Goal: Task Accomplishment & Management: Complete application form

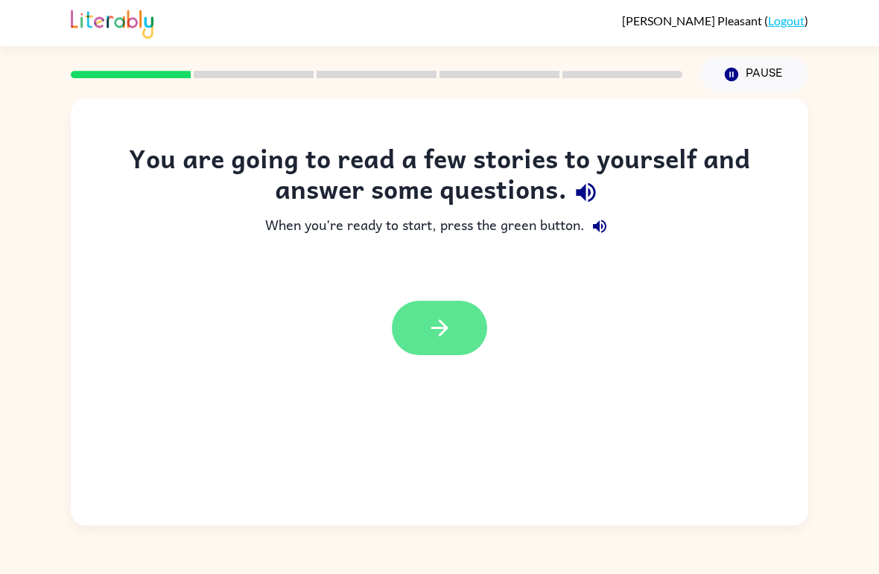
click at [456, 325] on button "button" at bounding box center [439, 328] width 95 height 54
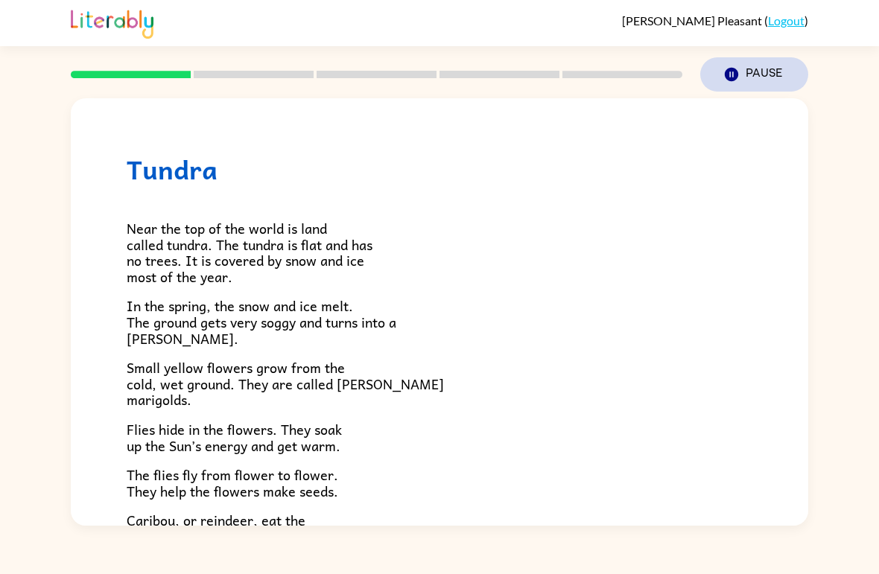
click at [733, 71] on icon "button" at bounding box center [730, 74] width 13 height 13
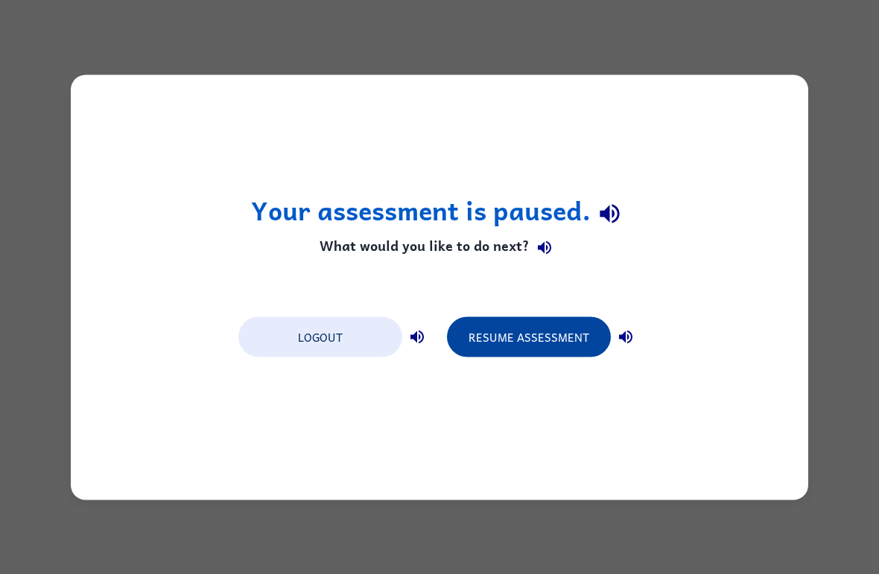
click at [551, 334] on button "Resume Assessment" at bounding box center [529, 336] width 164 height 40
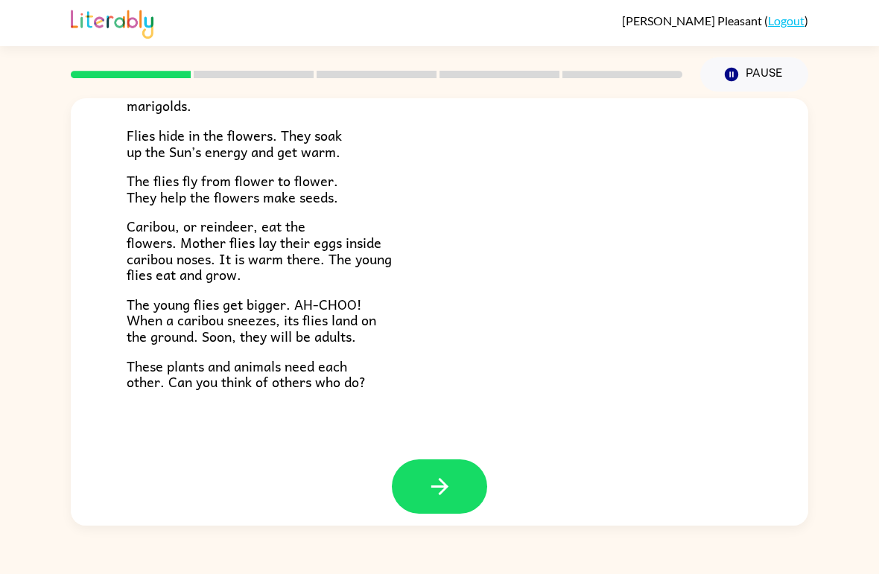
scroll to position [293, 0]
click at [440, 497] on button "button" at bounding box center [439, 487] width 95 height 54
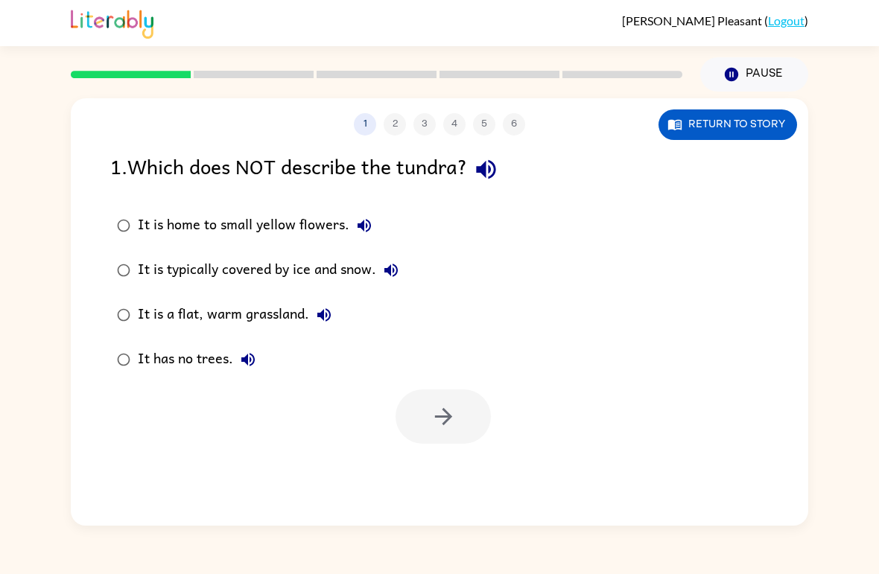
click at [223, 362] on div "It has no trees." at bounding box center [200, 360] width 125 height 30
click at [463, 427] on button "button" at bounding box center [442, 416] width 95 height 54
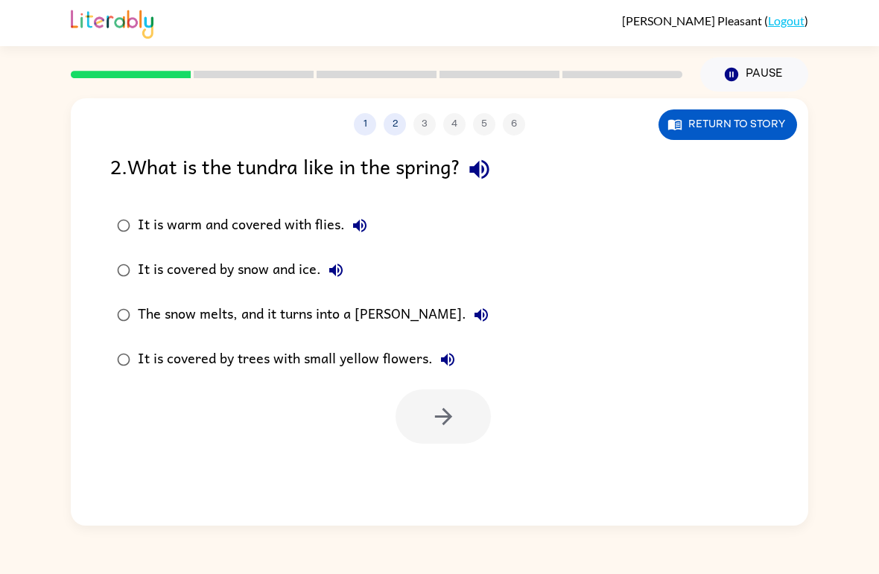
click at [337, 369] on div "It is covered by trees with small yellow flowers." at bounding box center [300, 360] width 325 height 30
click at [453, 430] on icon "button" at bounding box center [443, 417] width 26 height 26
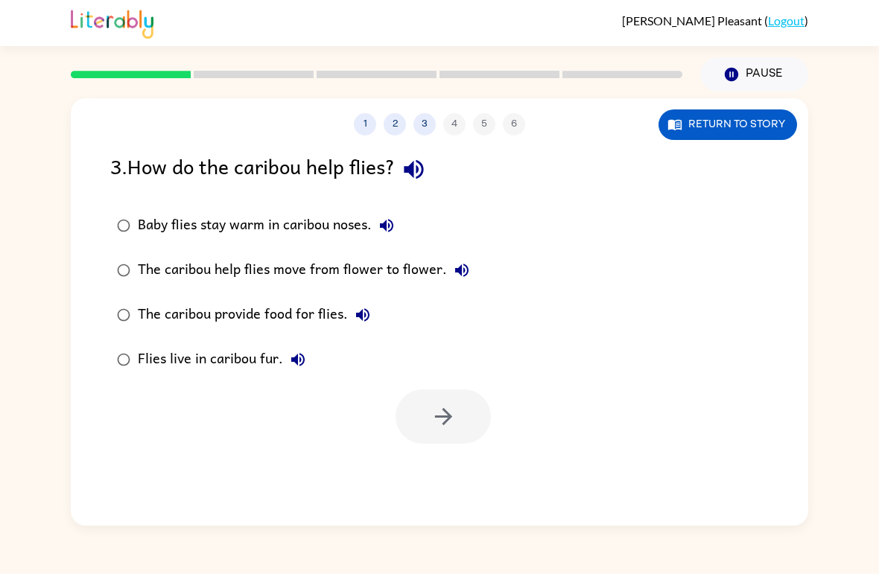
click at [343, 229] on div "Baby flies stay warm in caribou noses." at bounding box center [270, 226] width 264 height 30
click at [456, 436] on button "button" at bounding box center [442, 416] width 95 height 54
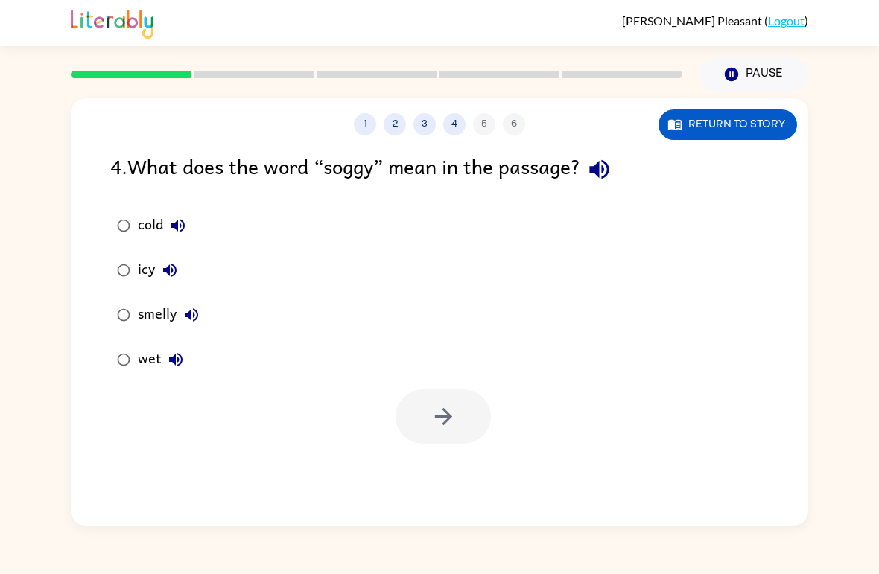
click at [151, 369] on div "wet" at bounding box center [164, 360] width 53 height 30
click at [476, 401] on button "button" at bounding box center [442, 416] width 95 height 54
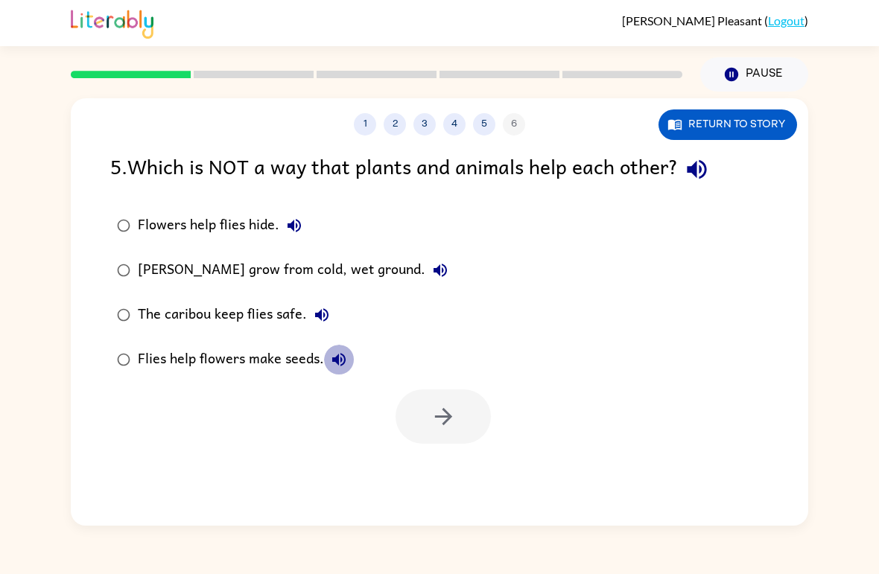
click at [341, 363] on icon "button" at bounding box center [339, 360] width 18 height 18
click at [219, 223] on div "Flowers help flies hide." at bounding box center [223, 226] width 171 height 30
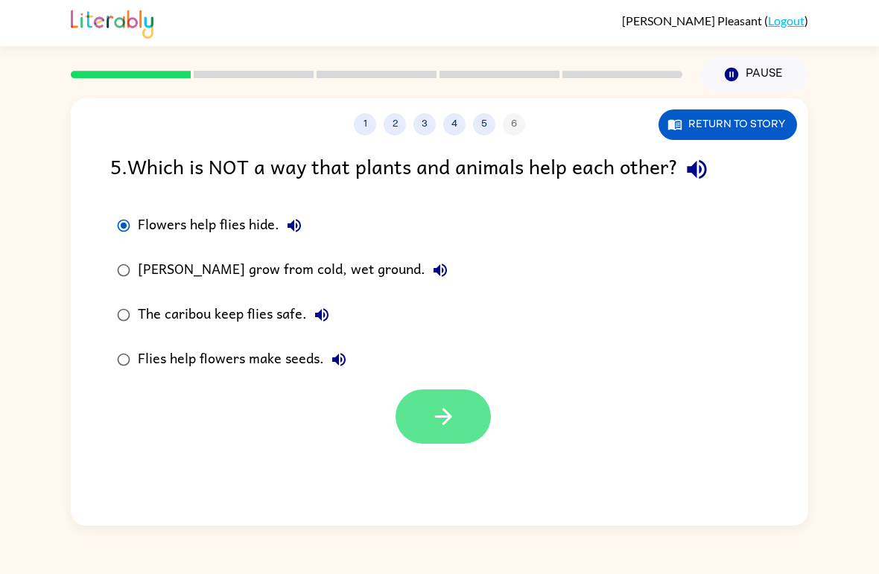
click at [468, 414] on button "button" at bounding box center [442, 416] width 95 height 54
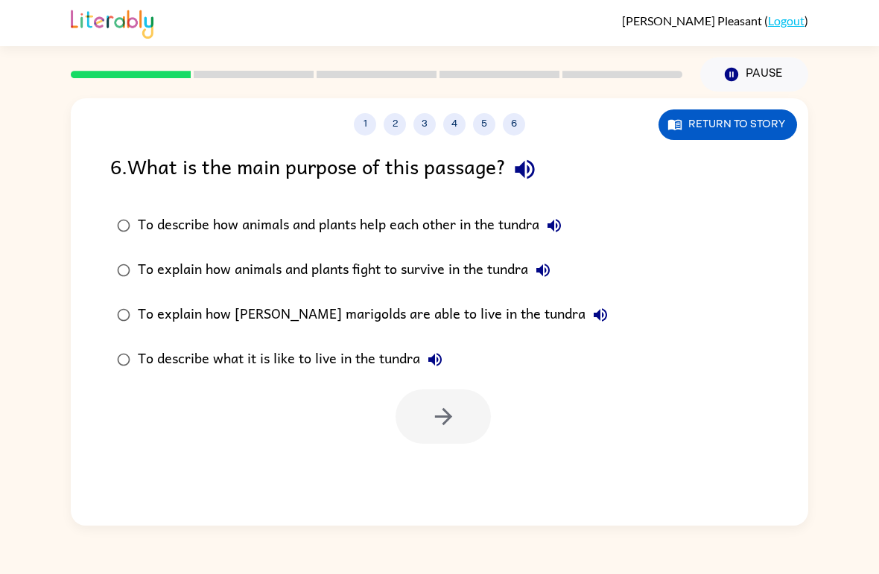
click at [535, 212] on div "To describe how animals and plants help each other in the tundra" at bounding box center [353, 226] width 431 height 30
click at [429, 426] on button "button" at bounding box center [442, 416] width 95 height 54
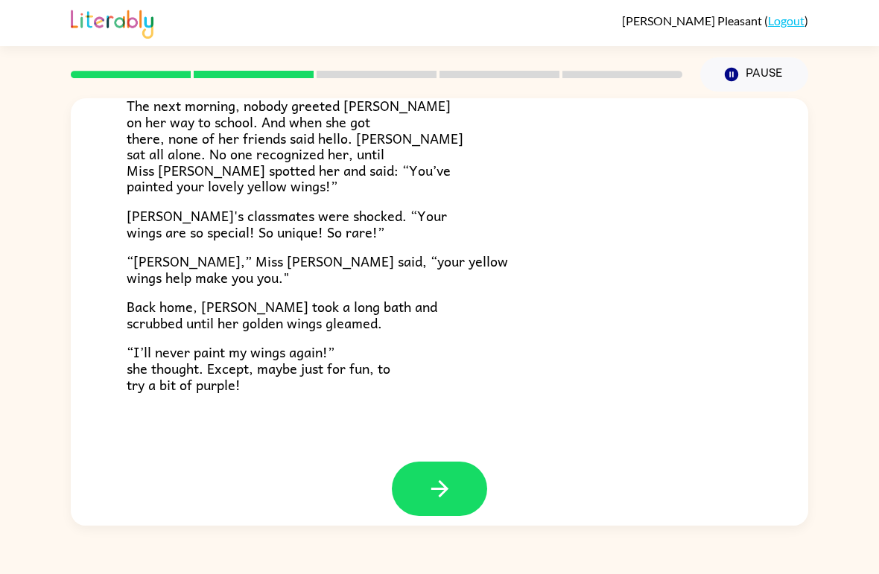
scroll to position [401, 0]
click at [412, 474] on button "button" at bounding box center [439, 489] width 95 height 54
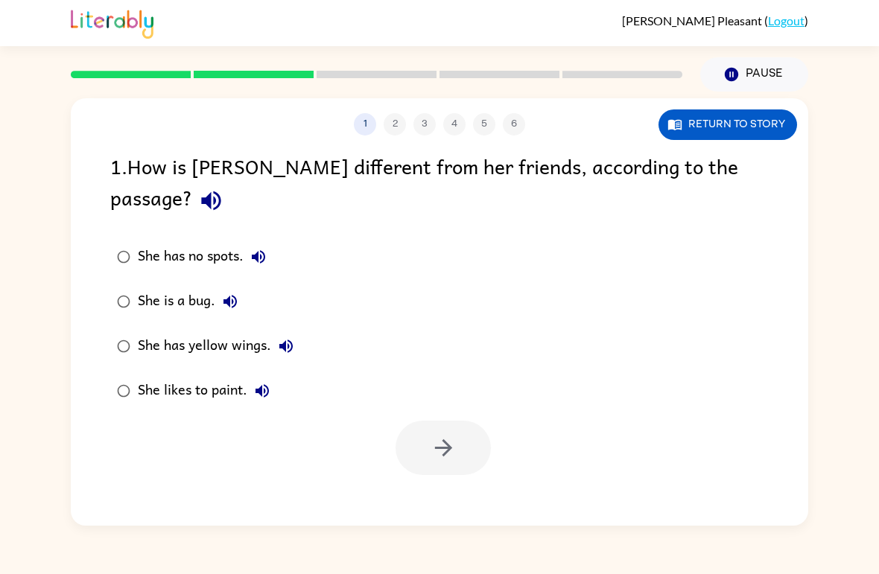
click at [266, 331] on div "She has yellow wings." at bounding box center [219, 346] width 163 height 30
click at [459, 421] on button "button" at bounding box center [442, 448] width 95 height 54
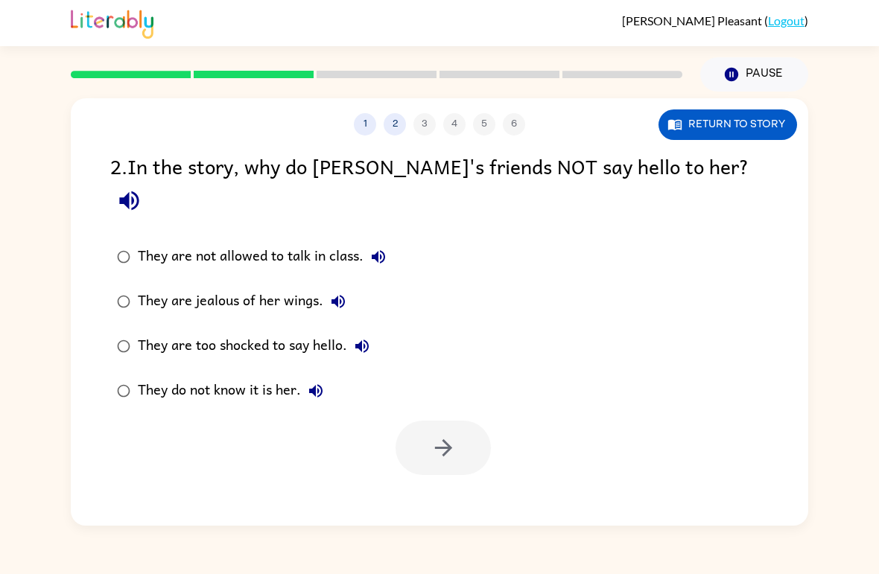
click at [229, 376] on div "They do not know it is her." at bounding box center [234, 391] width 193 height 30
click at [459, 443] on button "button" at bounding box center [442, 448] width 95 height 54
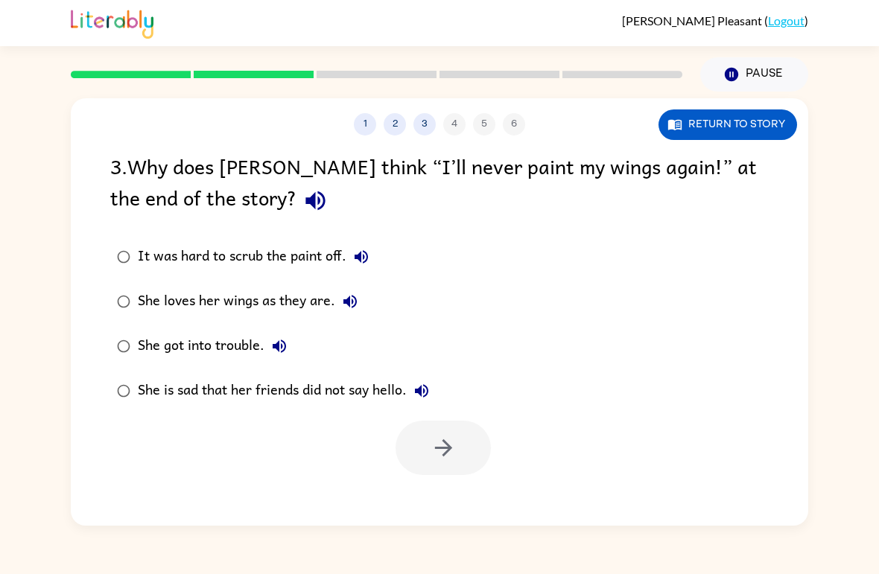
click at [380, 378] on div "She is sad that her friends did not say hello." at bounding box center [287, 391] width 299 height 30
click at [442, 447] on icon "button" at bounding box center [443, 448] width 26 height 26
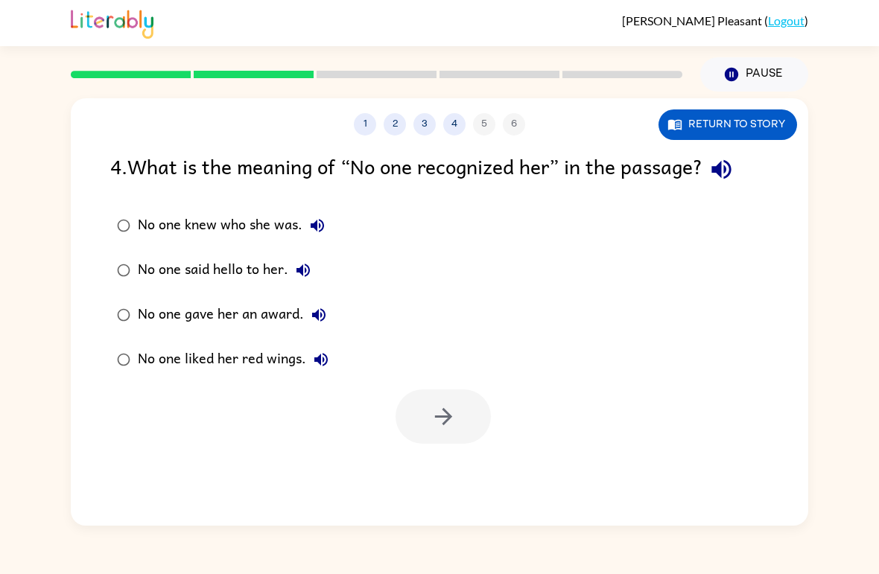
click at [165, 252] on label "No one said hello to her." at bounding box center [222, 270] width 241 height 45
click at [432, 391] on button "button" at bounding box center [442, 416] width 95 height 54
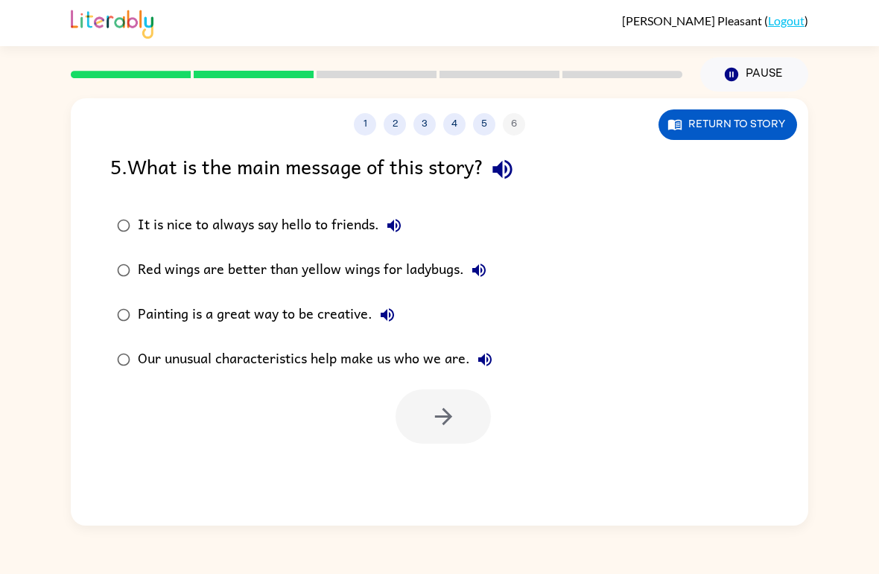
click at [419, 351] on div "Our unusual characteristics help make us who we are." at bounding box center [319, 360] width 362 height 30
click at [456, 413] on button "button" at bounding box center [442, 416] width 95 height 54
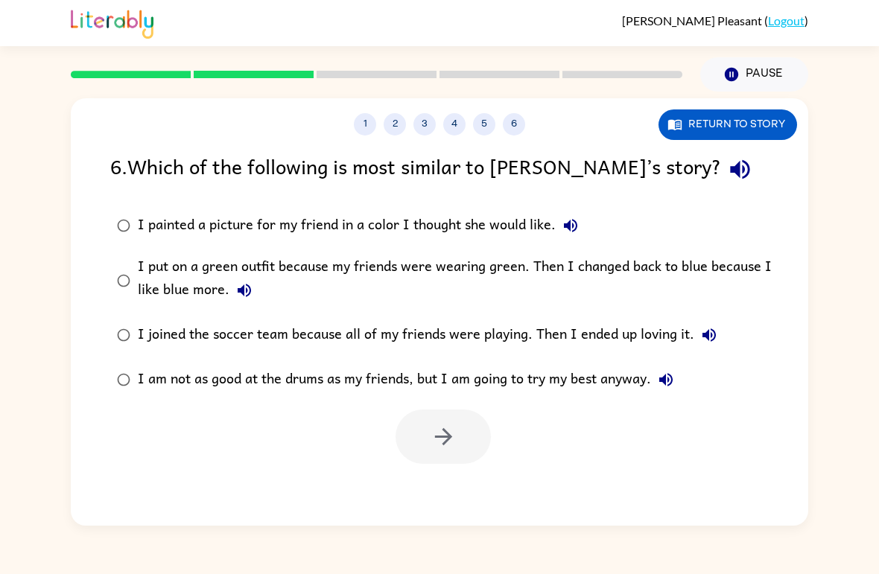
click at [415, 232] on div "I painted a picture for my friend in a color I thought she would like." at bounding box center [361, 226] width 447 height 30
click at [453, 436] on icon "button" at bounding box center [443, 437] width 26 height 26
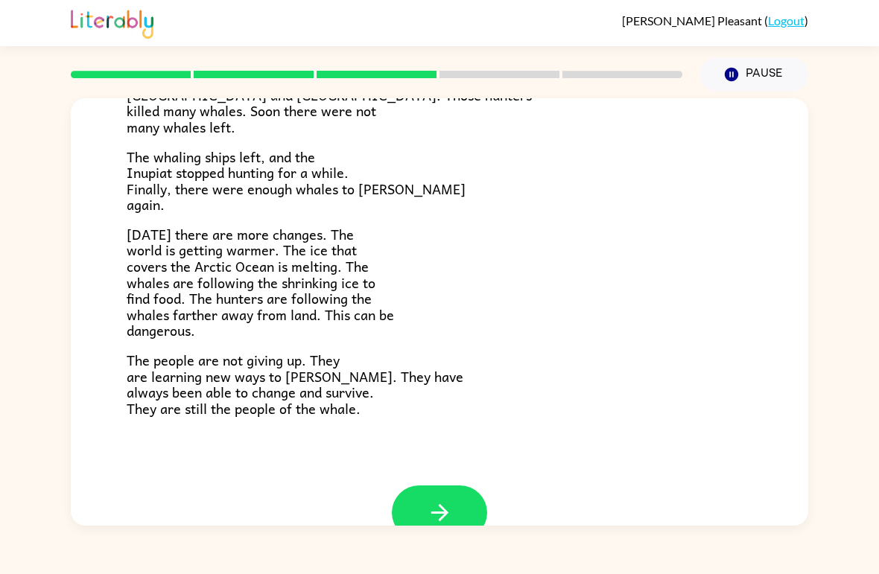
scroll to position [468, 0]
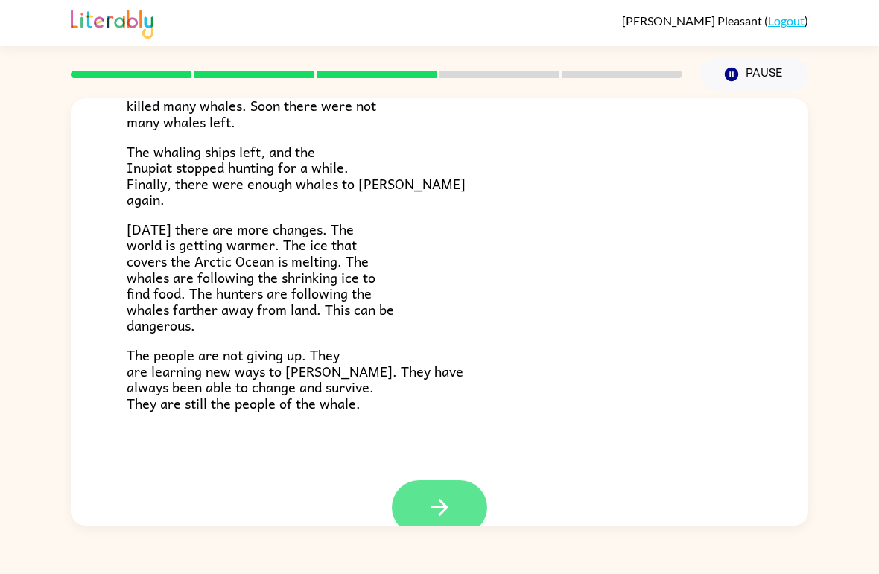
click at [451, 499] on icon "button" at bounding box center [440, 507] width 26 height 26
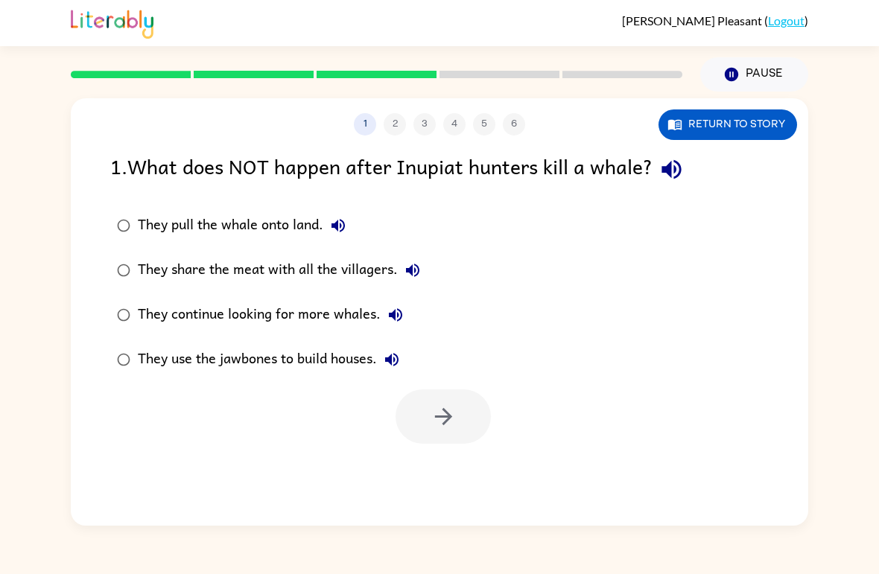
scroll to position [0, 0]
click at [355, 297] on label "They continue looking for more whales." at bounding box center [268, 315] width 333 height 45
click at [466, 421] on button "button" at bounding box center [442, 416] width 95 height 54
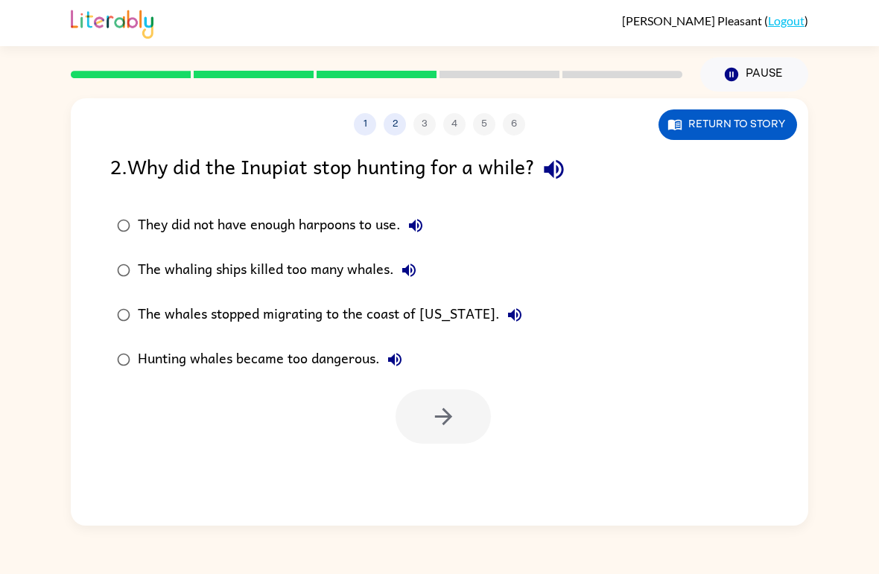
click at [361, 340] on label "Hunting whales became too dangerous." at bounding box center [319, 359] width 435 height 45
click at [461, 427] on button "button" at bounding box center [442, 416] width 95 height 54
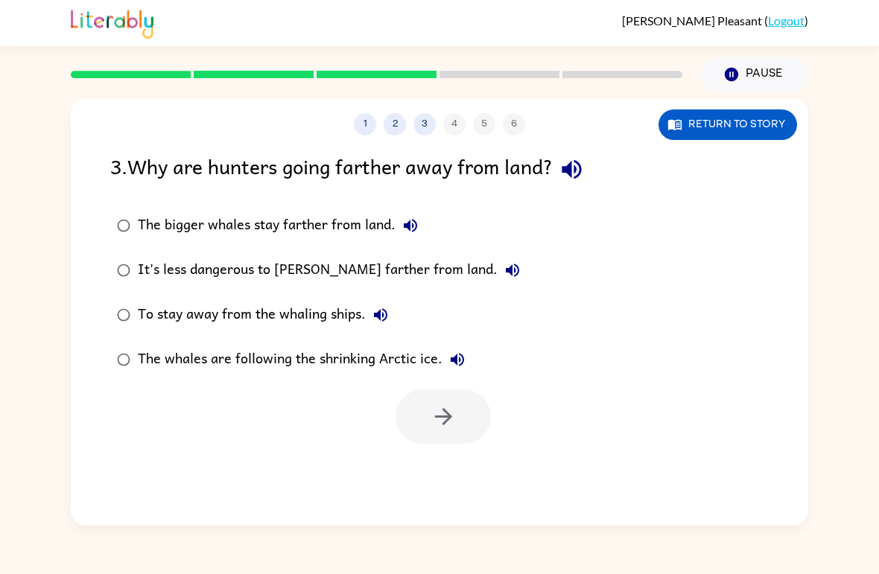
click at [380, 364] on div "The whales are following the shrinking Arctic ice." at bounding box center [305, 360] width 334 height 30
click at [465, 414] on button "button" at bounding box center [442, 416] width 95 height 54
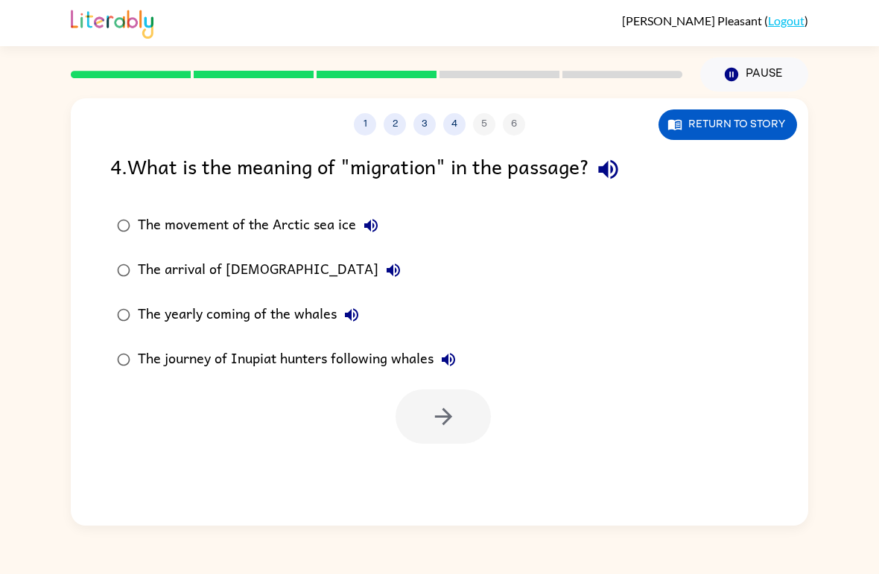
click at [415, 359] on div "The journey of Inupiat hunters following whales" at bounding box center [300, 360] width 325 height 30
click at [468, 429] on button "button" at bounding box center [442, 416] width 95 height 54
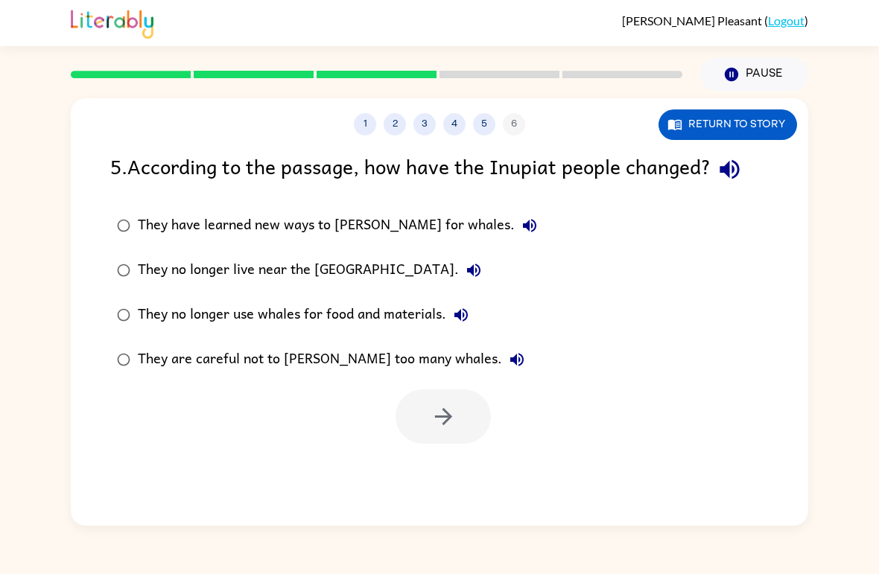
click at [389, 208] on label "They have learned new ways to [PERSON_NAME] for whales." at bounding box center [327, 225] width 450 height 45
click at [453, 412] on icon "button" at bounding box center [443, 417] width 26 height 26
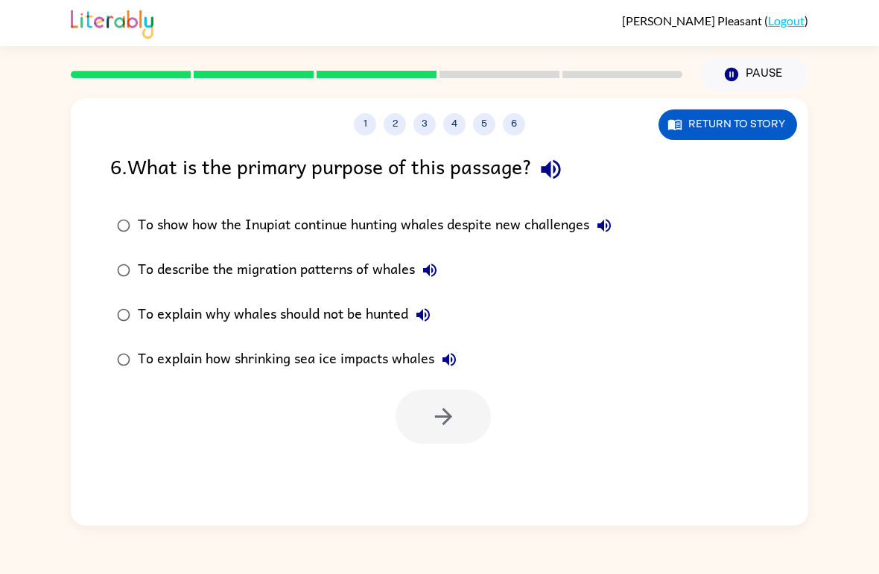
click at [538, 219] on div "To show how the Inupiat continue hunting whales despite new challenges" at bounding box center [378, 226] width 481 height 30
click at [448, 442] on button "button" at bounding box center [442, 416] width 95 height 54
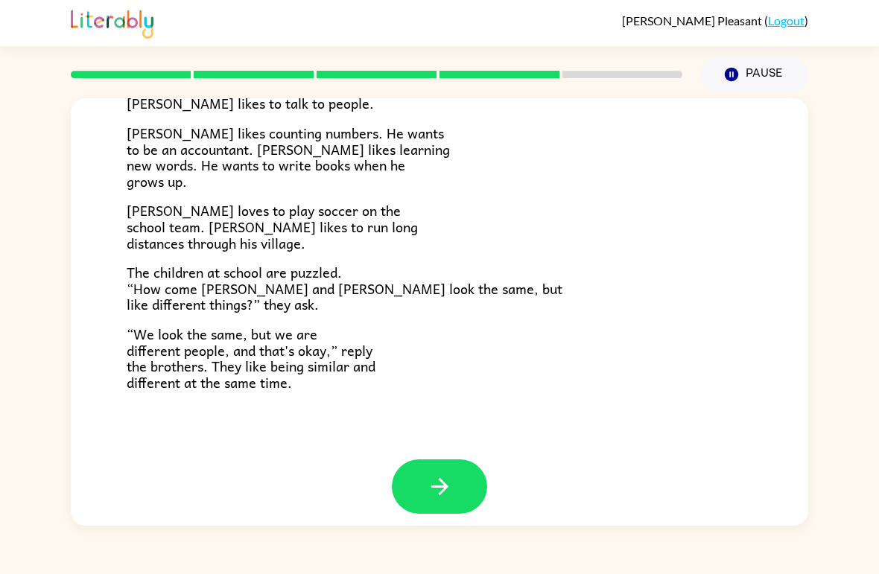
scroll to position [309, 0]
click at [447, 479] on icon "button" at bounding box center [440, 487] width 26 height 26
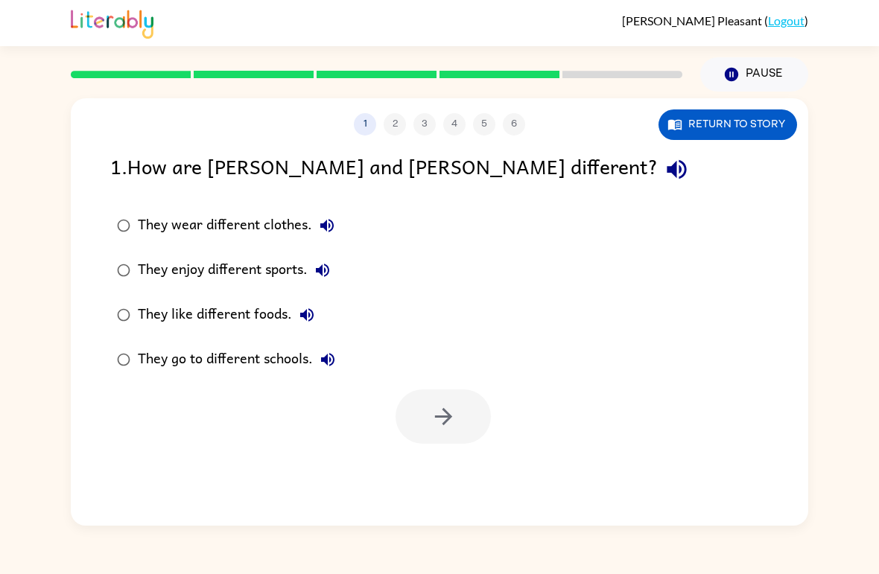
click at [143, 263] on div "They enjoy different sports." at bounding box center [238, 270] width 200 height 30
click at [446, 424] on icon "button" at bounding box center [443, 417] width 26 height 26
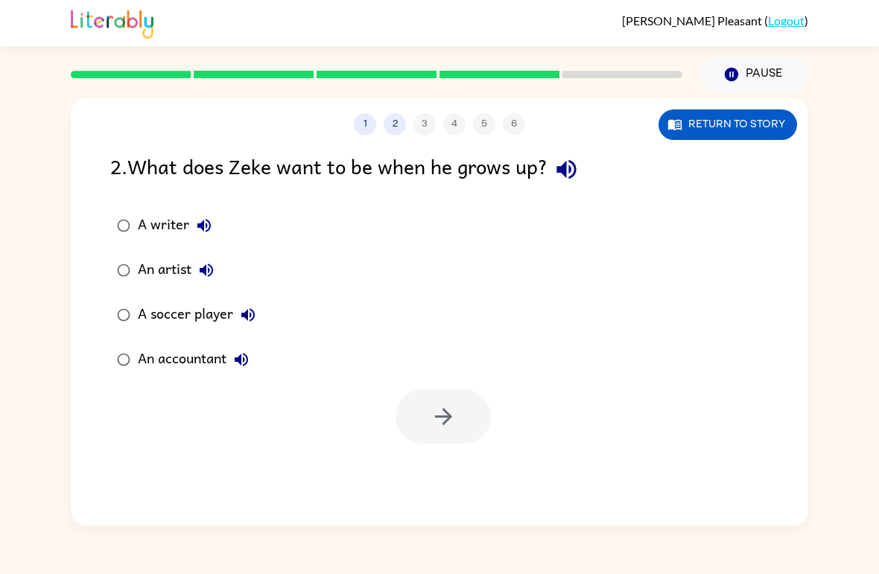
click at [194, 354] on div "An accountant" at bounding box center [197, 360] width 118 height 30
click at [453, 415] on icon "button" at bounding box center [443, 417] width 26 height 26
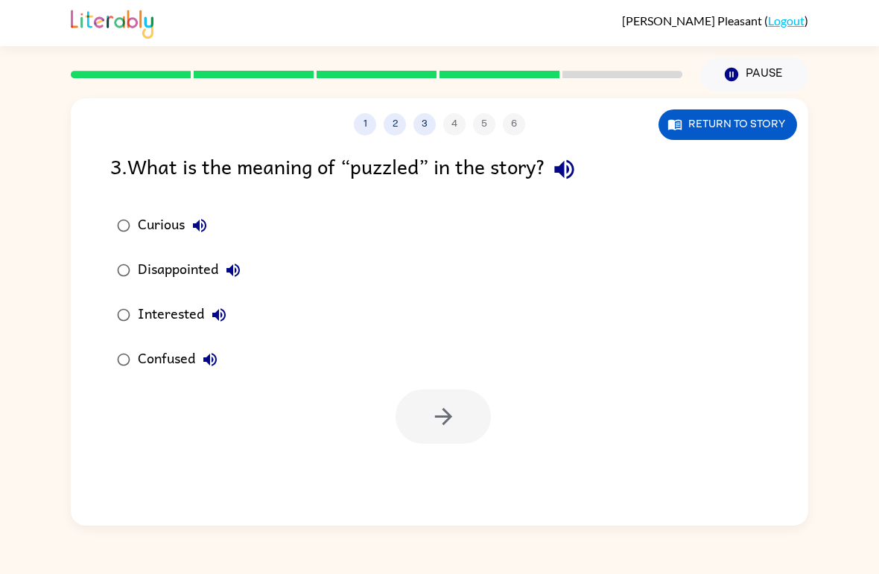
click at [183, 323] on div "Interested" at bounding box center [186, 315] width 96 height 30
click at [457, 415] on button "button" at bounding box center [442, 416] width 95 height 54
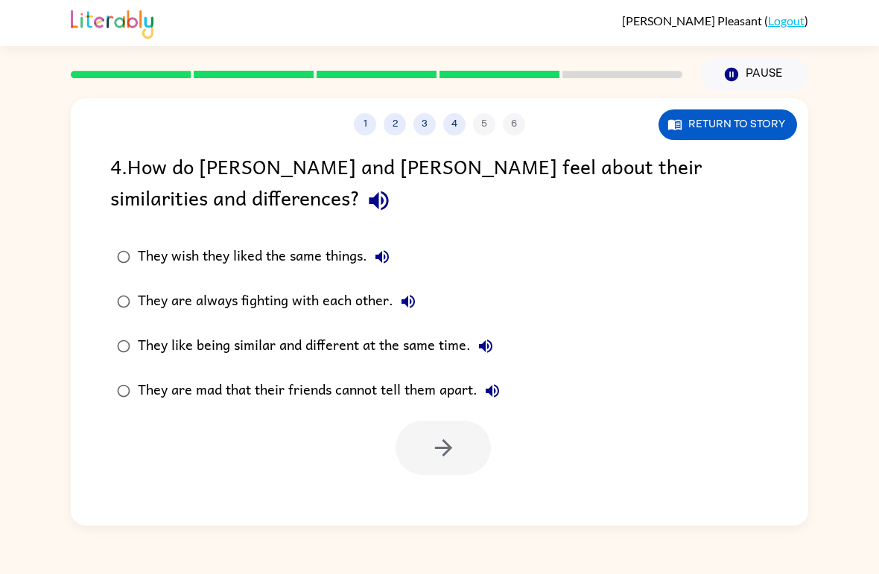
click at [416, 351] on div "They like being similar and different at the same time." at bounding box center [319, 346] width 363 height 30
click at [453, 439] on icon "button" at bounding box center [443, 448] width 26 height 26
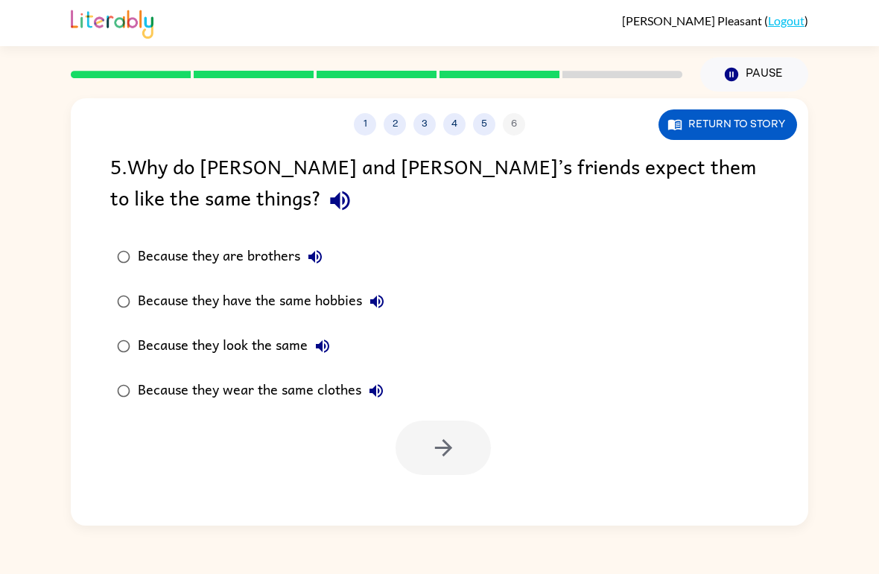
click at [280, 331] on label "Because they look the same" at bounding box center [250, 346] width 297 height 45
click at [442, 439] on icon "button" at bounding box center [443, 448] width 26 height 26
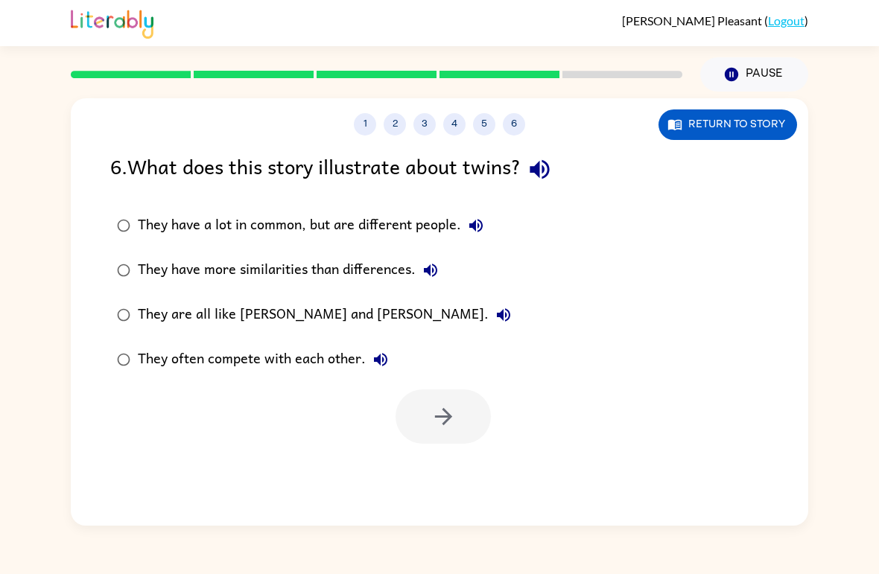
click at [415, 208] on label "They have a lot in common, but are different people." at bounding box center [314, 225] width 424 height 45
click at [468, 412] on button "button" at bounding box center [442, 416] width 95 height 54
